Goal: Navigation & Orientation: Understand site structure

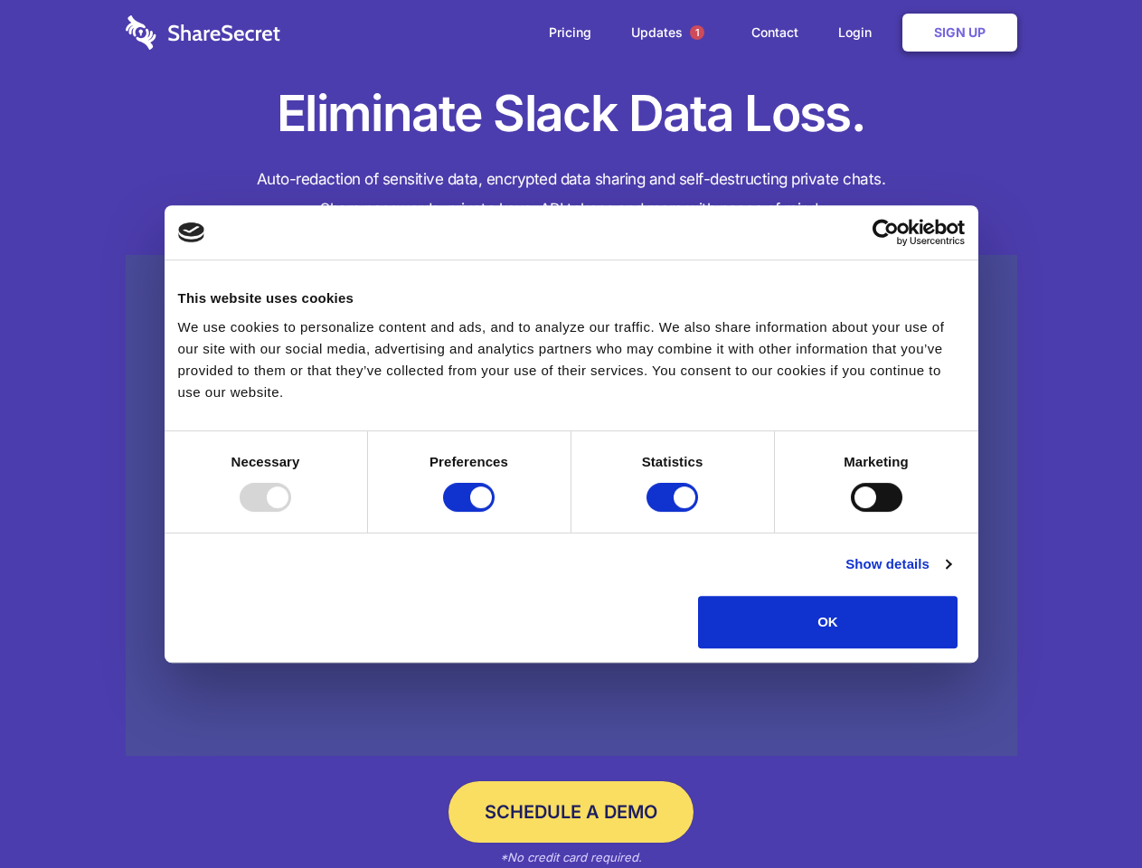
click at [291, 512] on div at bounding box center [266, 497] width 52 height 29
click at [495, 512] on input "Preferences" at bounding box center [469, 497] width 52 height 29
checkbox input "false"
click at [675, 512] on input "Statistics" at bounding box center [672, 497] width 52 height 29
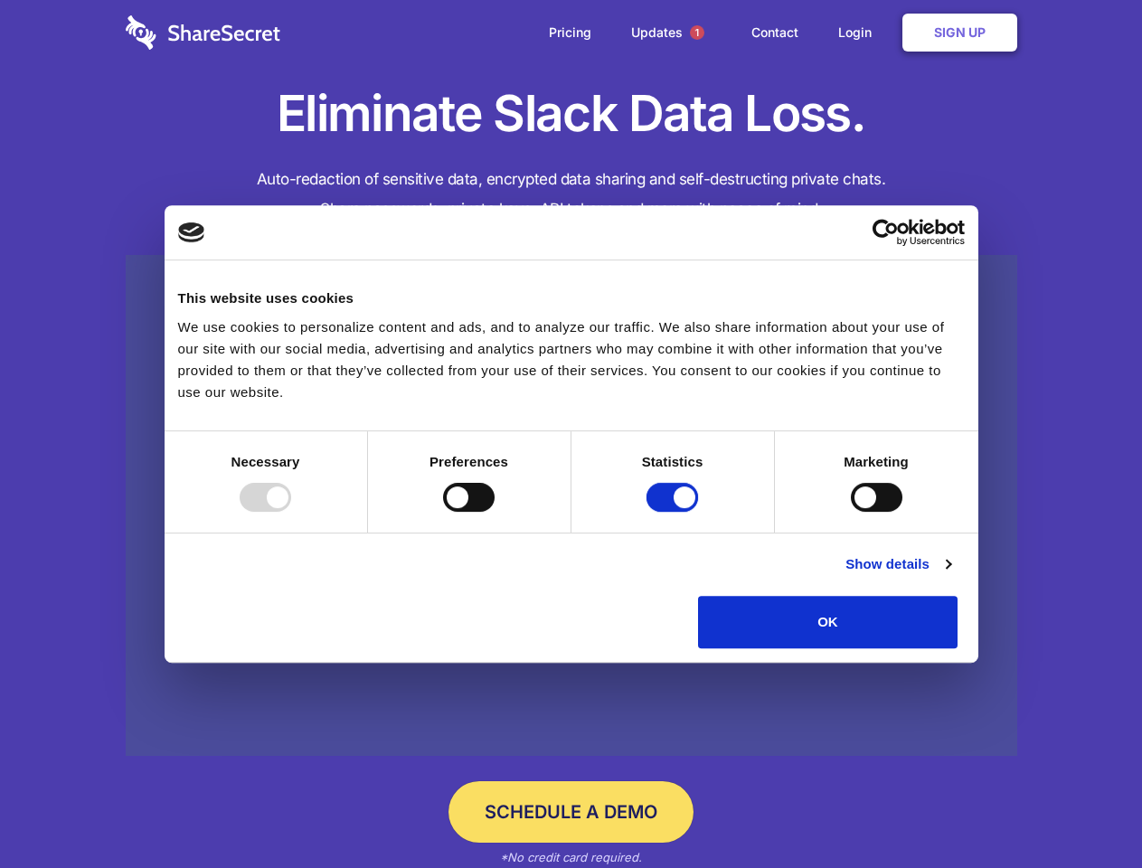
checkbox input "false"
click at [851, 512] on input "Marketing" at bounding box center [877, 497] width 52 height 29
checkbox input "true"
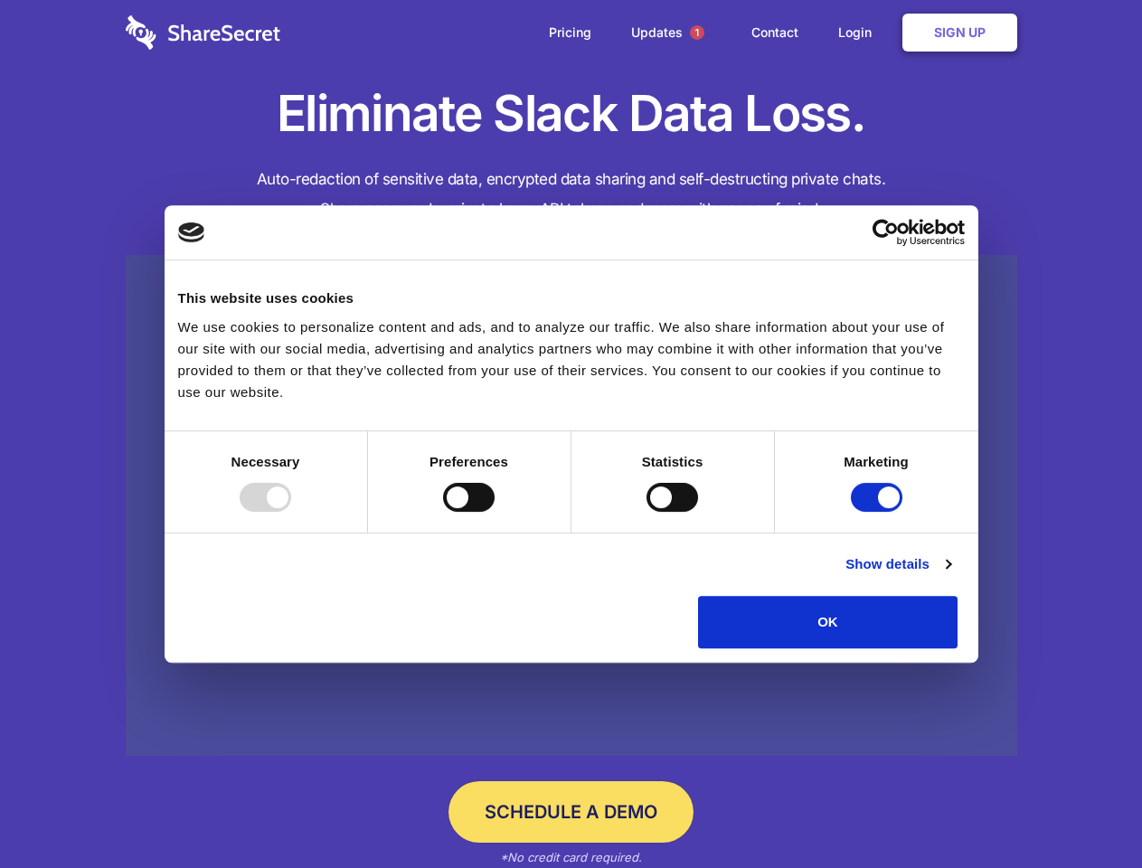
click at [950, 575] on link "Show details" at bounding box center [897, 564] width 105 height 22
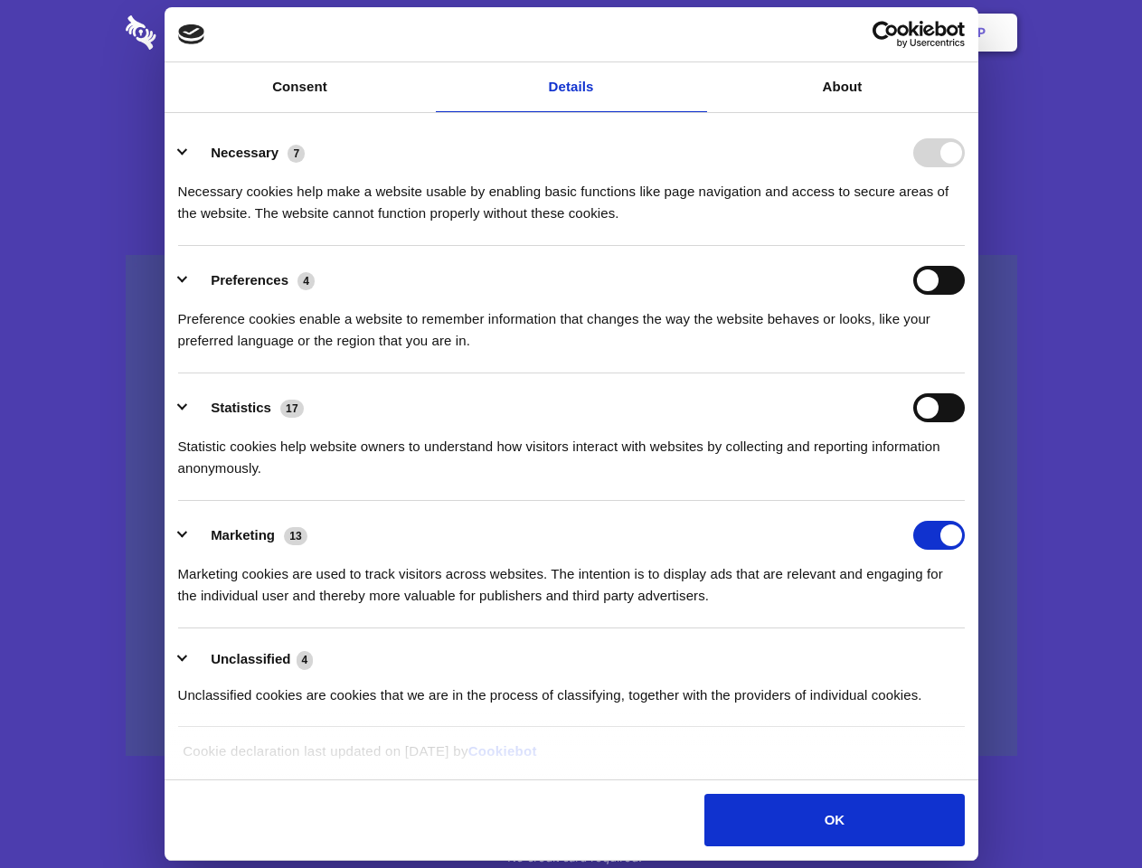
click at [965, 246] on li "Necessary 7 Necessary cookies help make a website usable by enabling basic func…" at bounding box center [571, 181] width 787 height 127
